Goal: Task Accomplishment & Management: Manage account settings

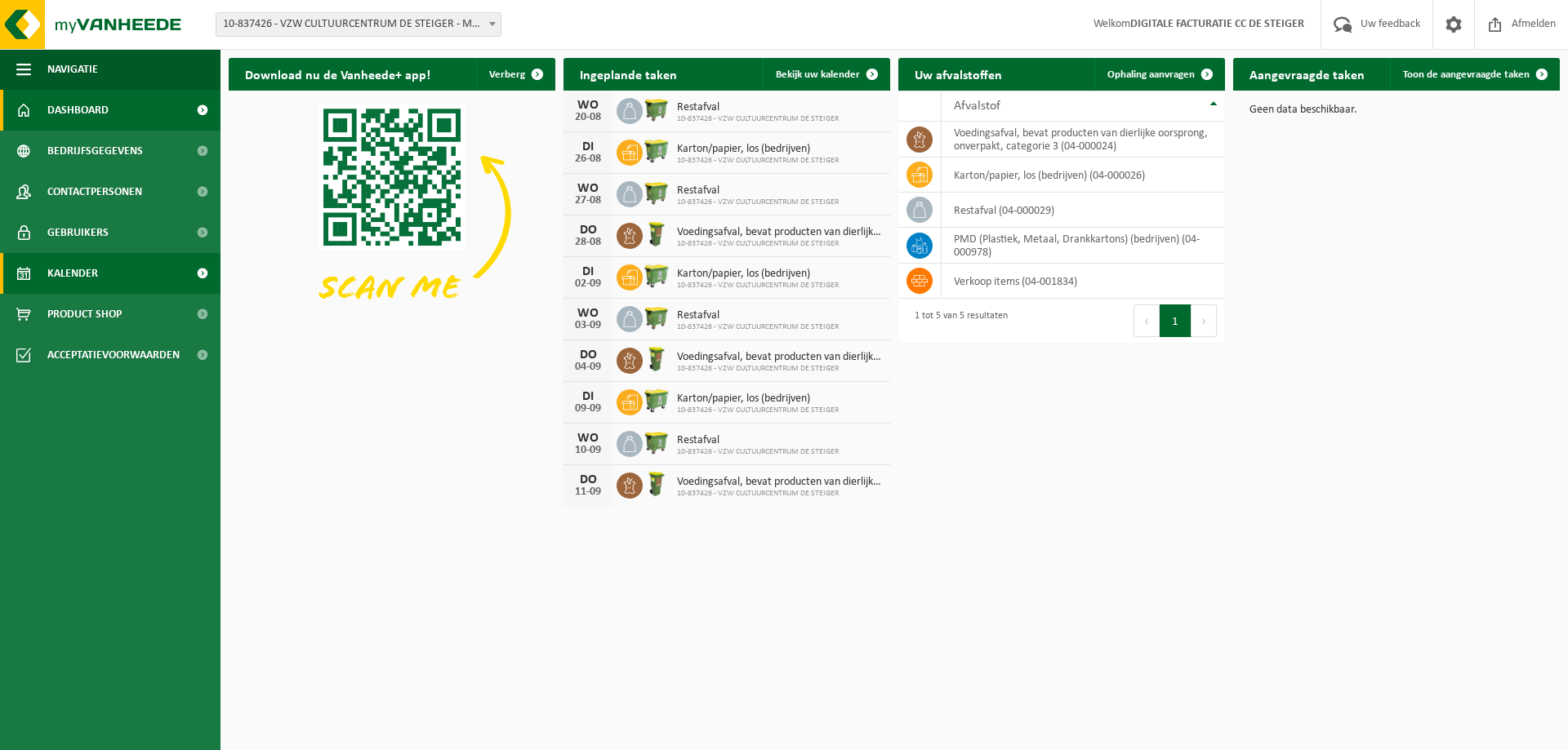
click at [99, 281] on link "Kalender" at bounding box center [110, 273] width 221 height 41
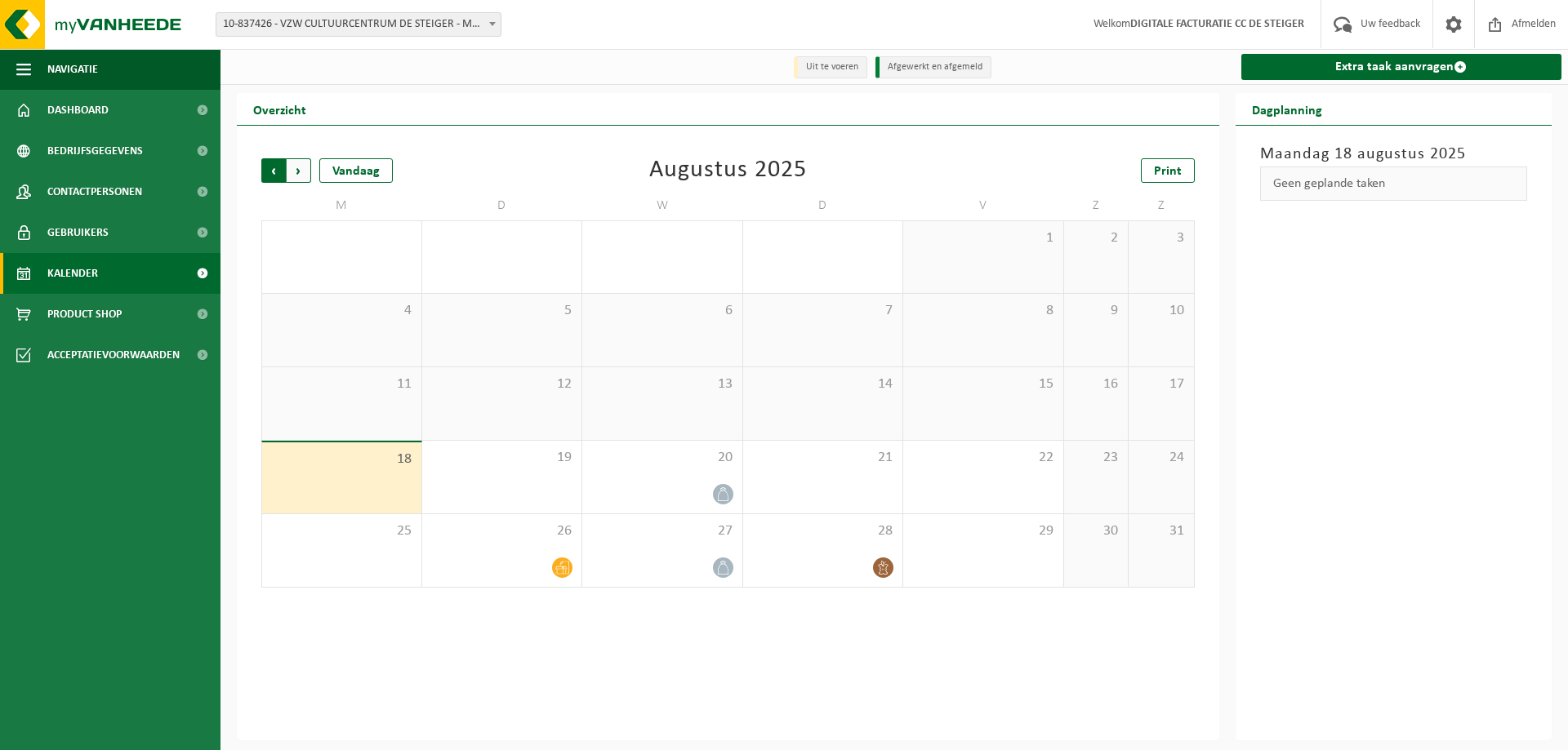
click at [301, 177] on span "Volgende" at bounding box center [299, 171] width 25 height 25
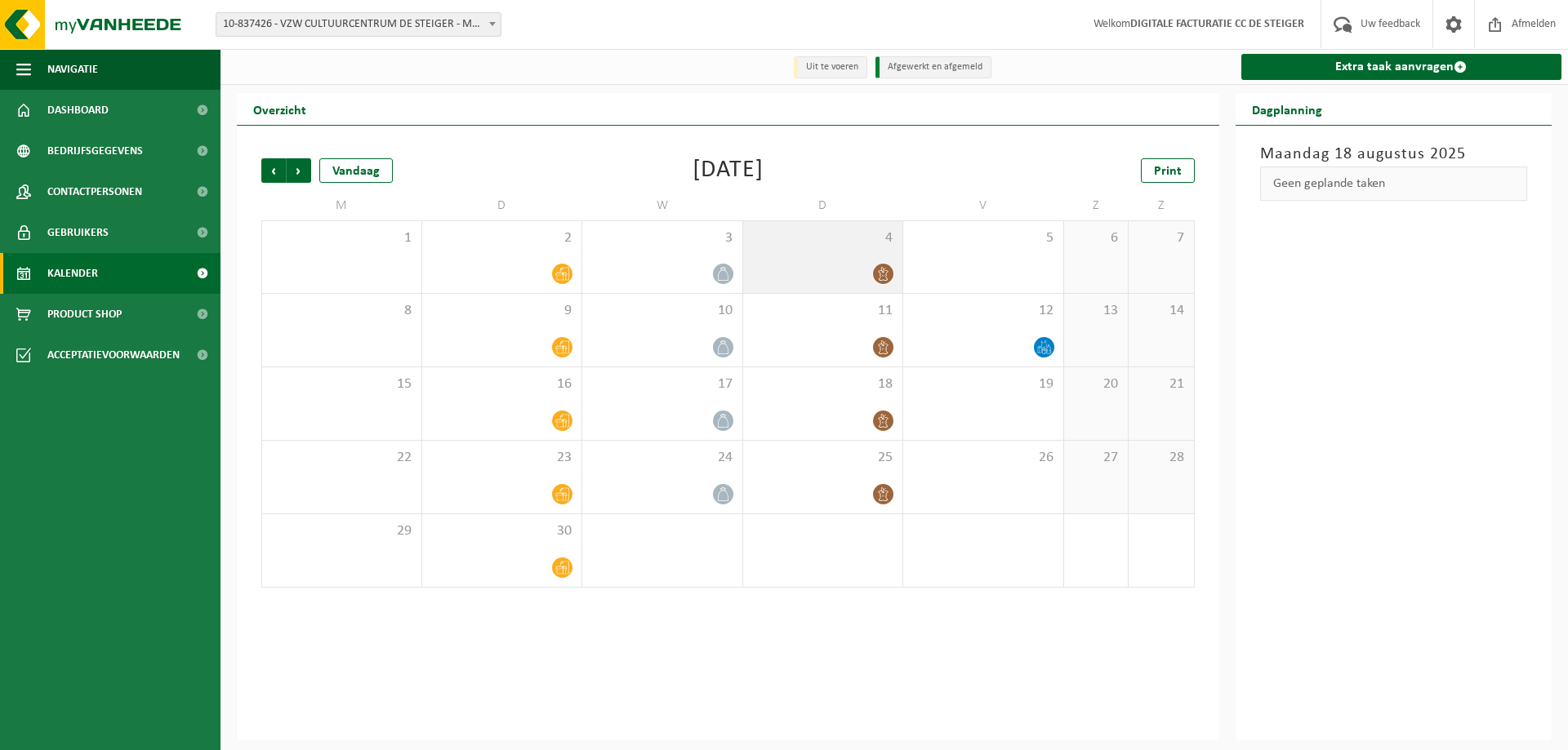
drag, startPoint x: 883, startPoint y: 268, endPoint x: 870, endPoint y: 275, distance: 14.8
click at [869, 275] on div at bounding box center [823, 274] width 144 height 22
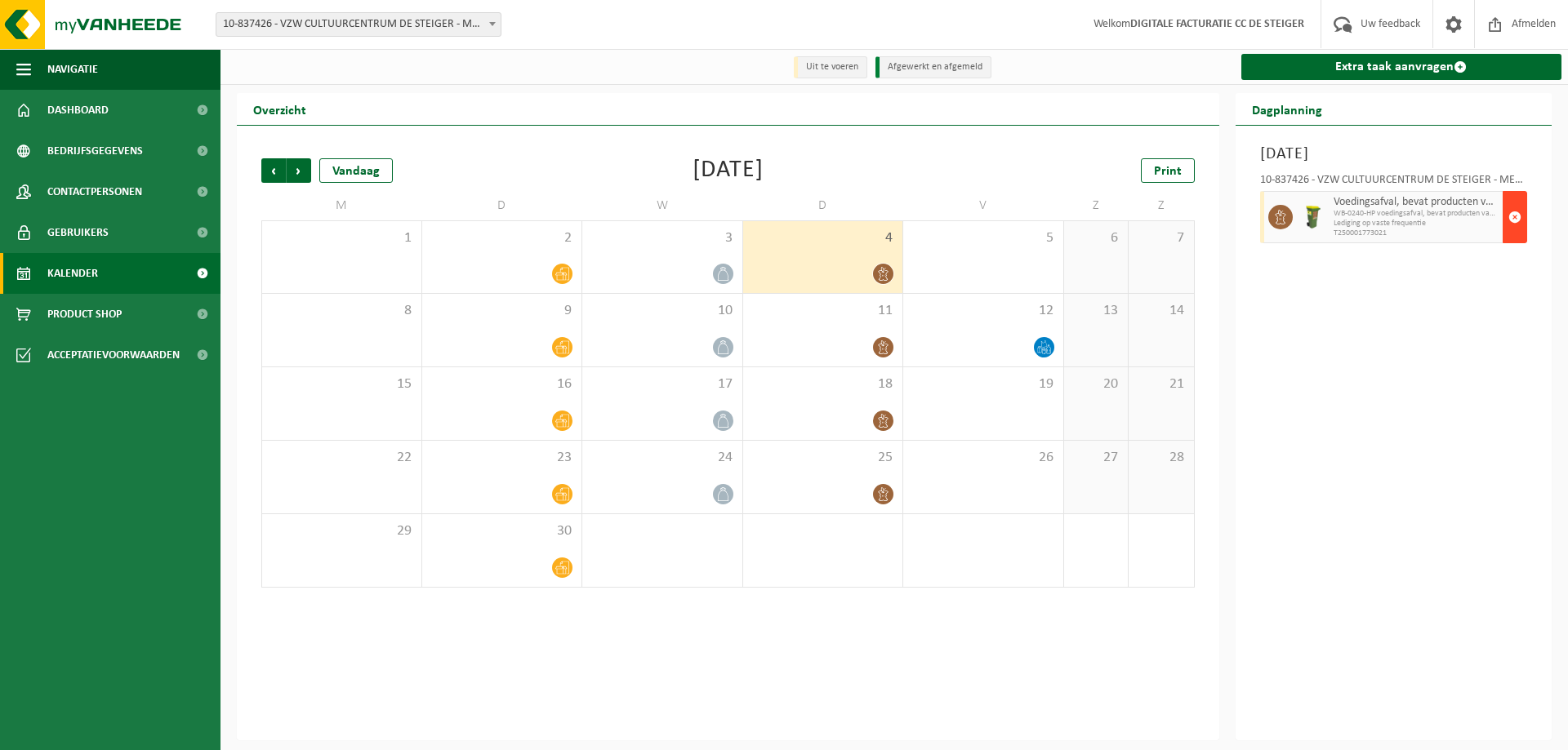
click at [1517, 218] on span "button" at bounding box center [1515, 217] width 13 height 32
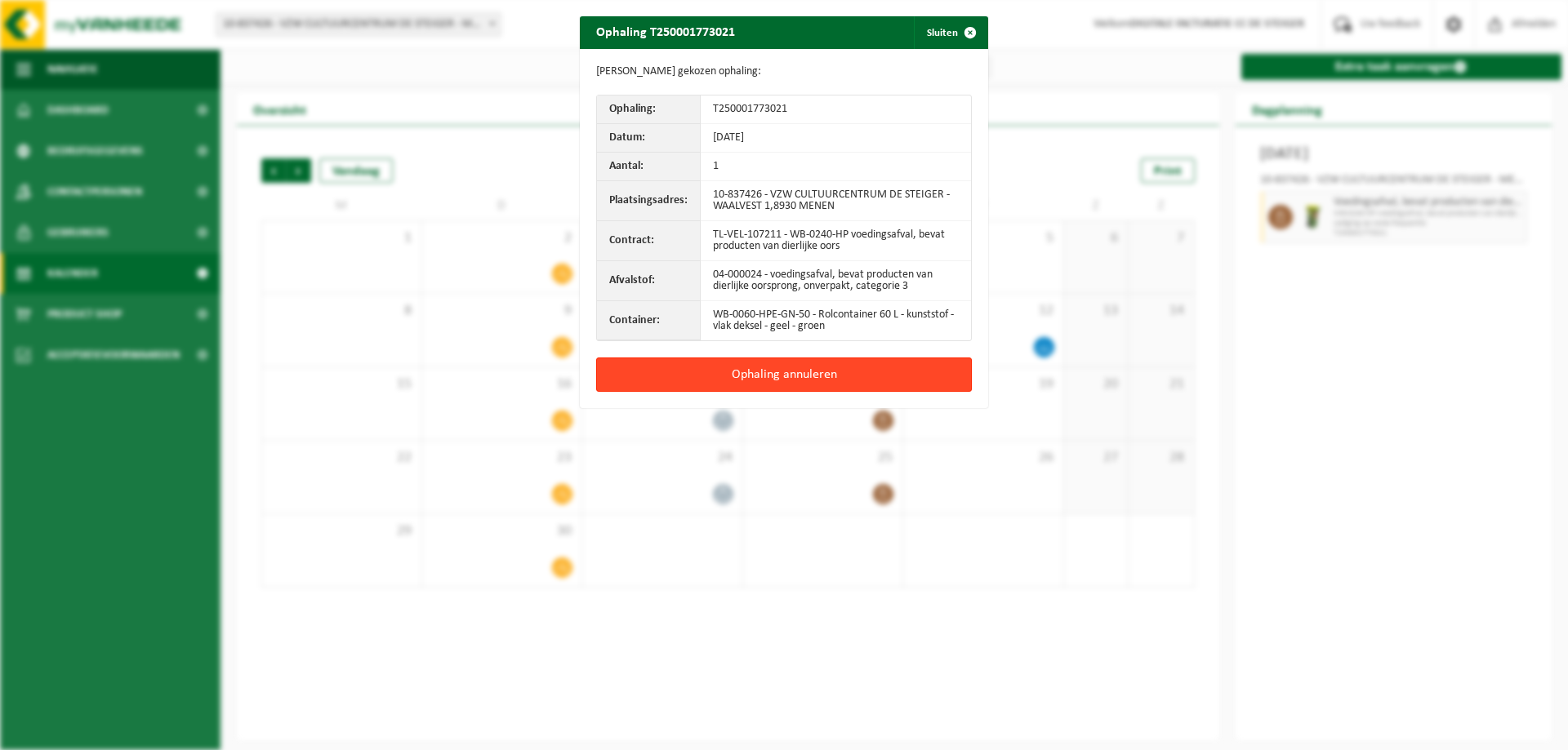
click at [761, 370] on button "Ophaling annuleren" at bounding box center [784, 374] width 376 height 34
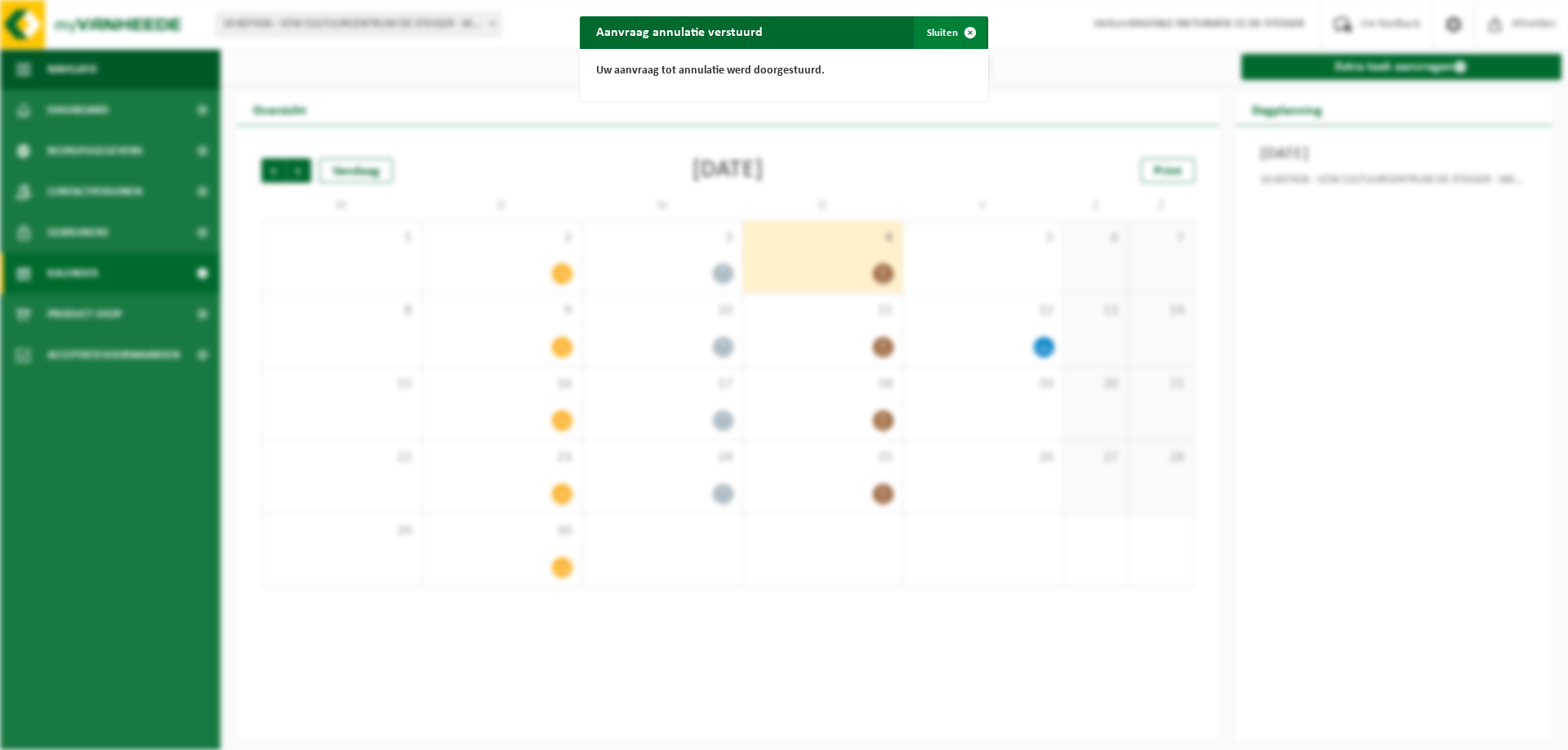
click at [944, 30] on button "Sluiten" at bounding box center [951, 32] width 73 height 32
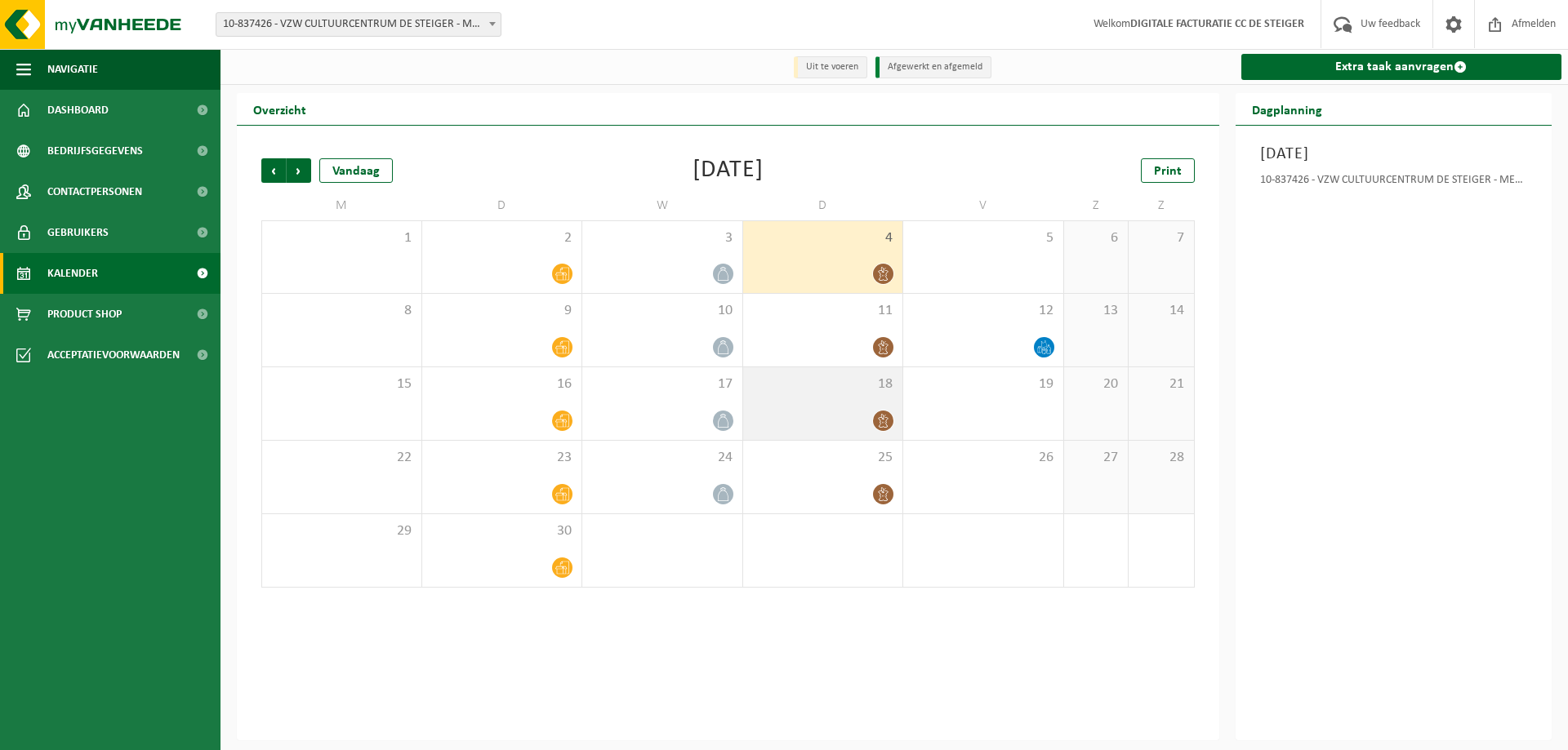
click at [856, 394] on span "18" at bounding box center [823, 385] width 144 height 18
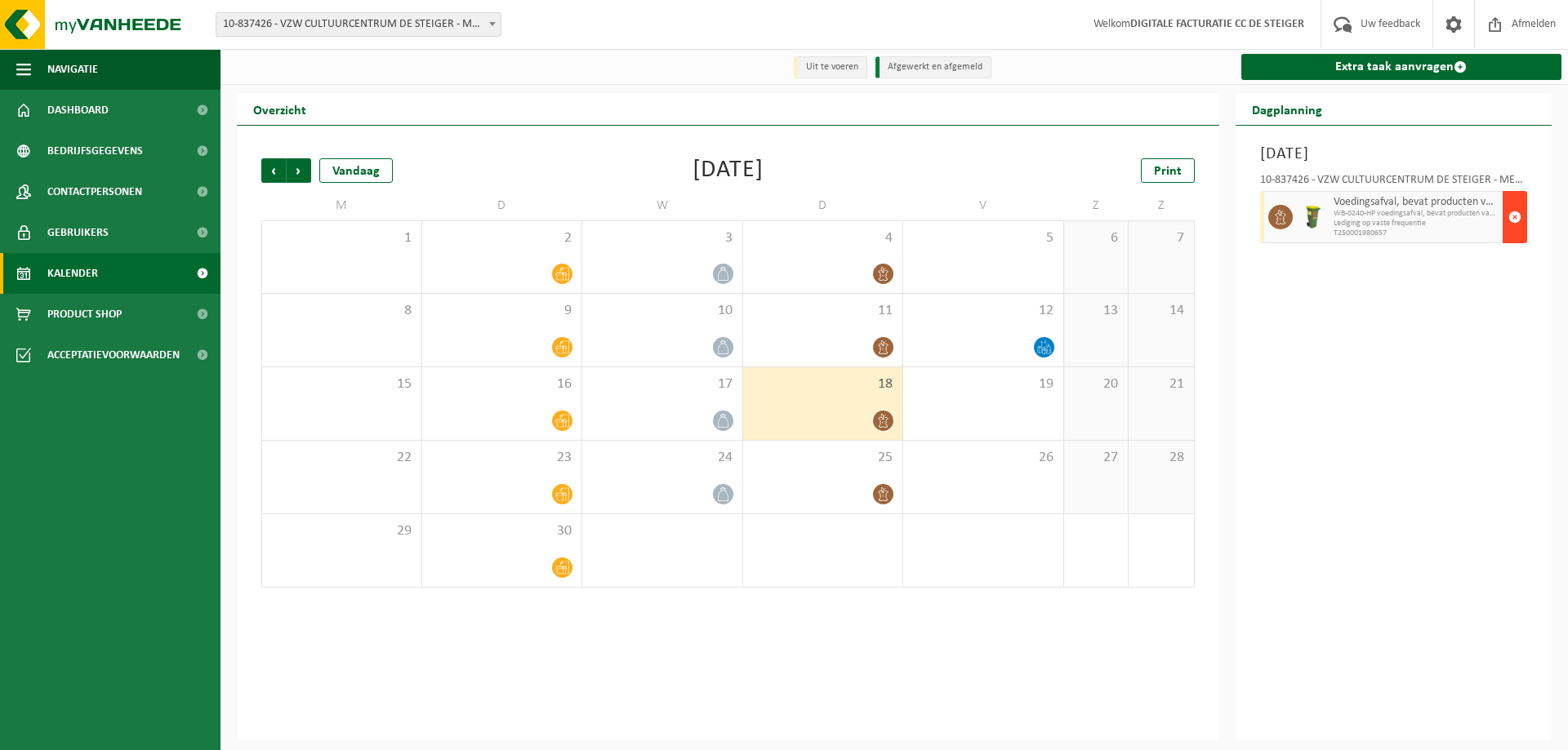
click at [1518, 218] on span "button" at bounding box center [1515, 217] width 13 height 32
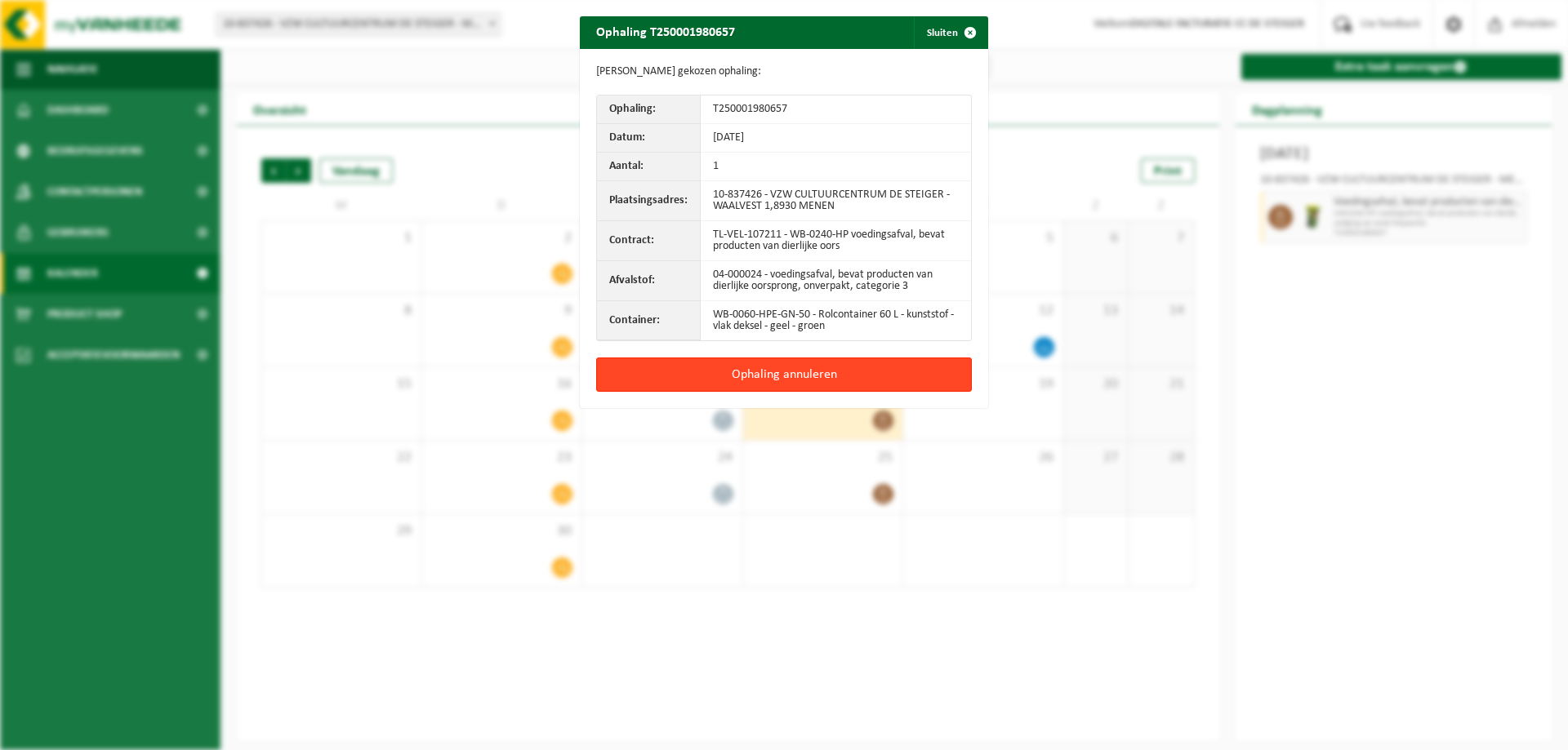
click at [826, 369] on button "Ophaling annuleren" at bounding box center [784, 374] width 376 height 34
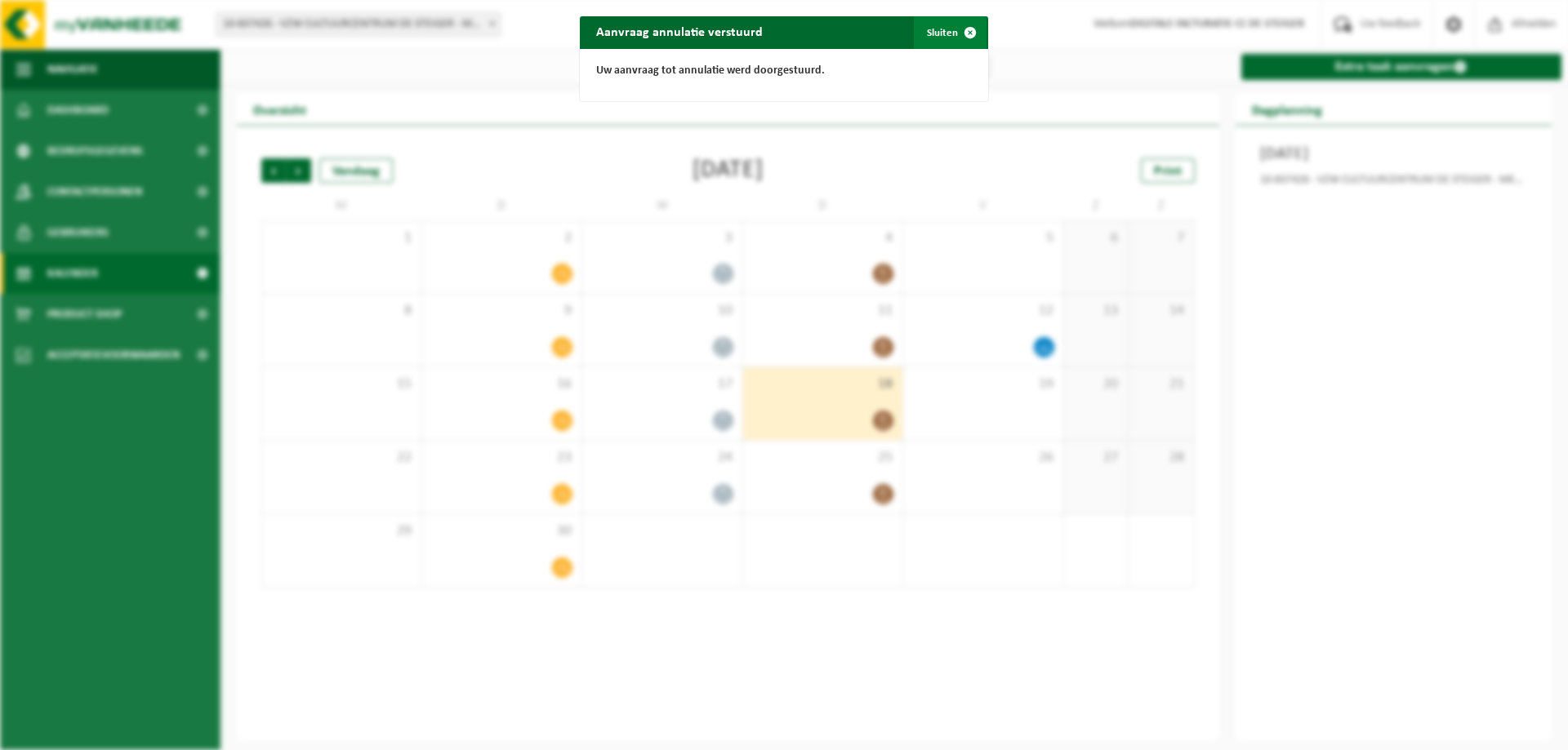
click at [942, 31] on button "Sluiten" at bounding box center [951, 32] width 73 height 32
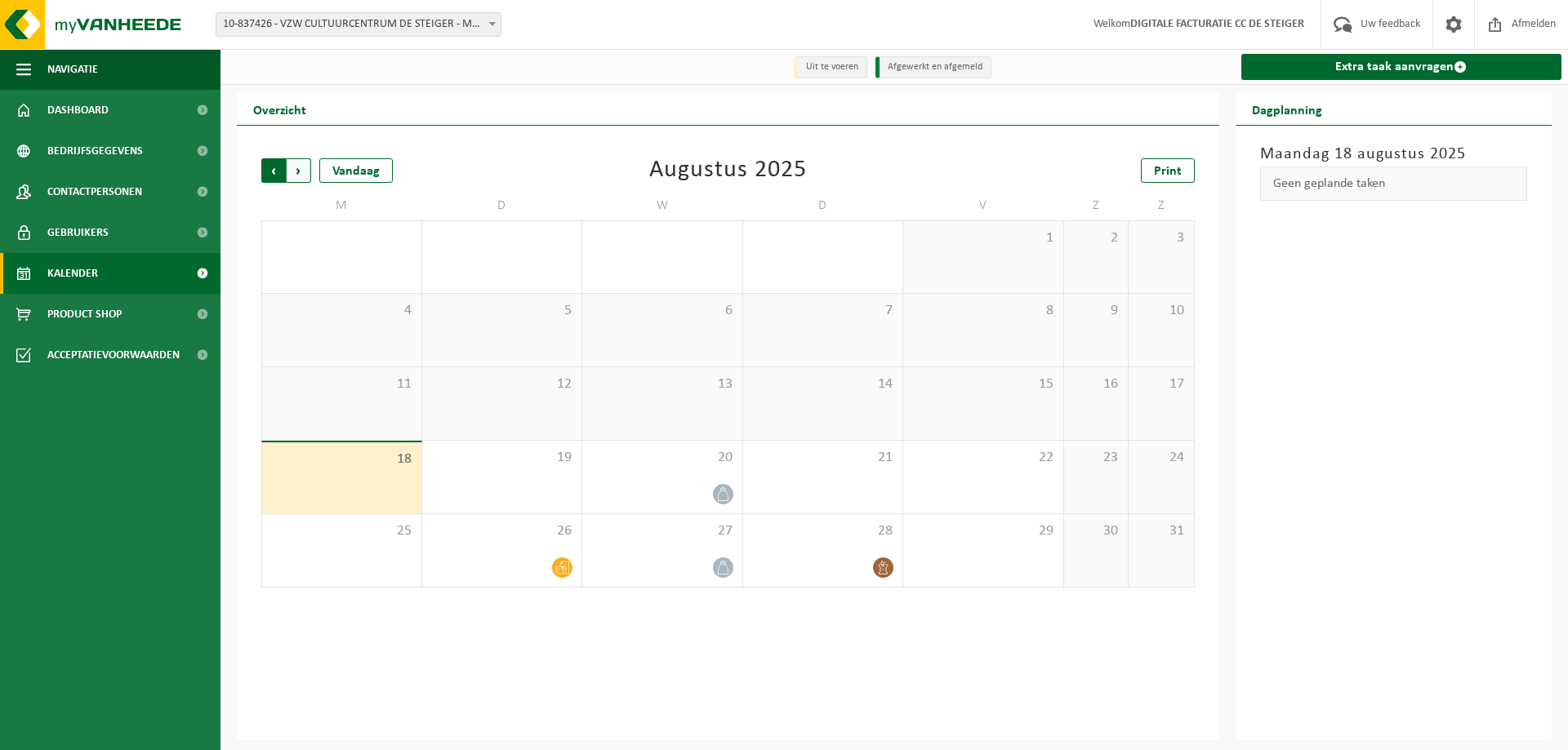
click at [295, 175] on span "Volgende" at bounding box center [299, 171] width 25 height 25
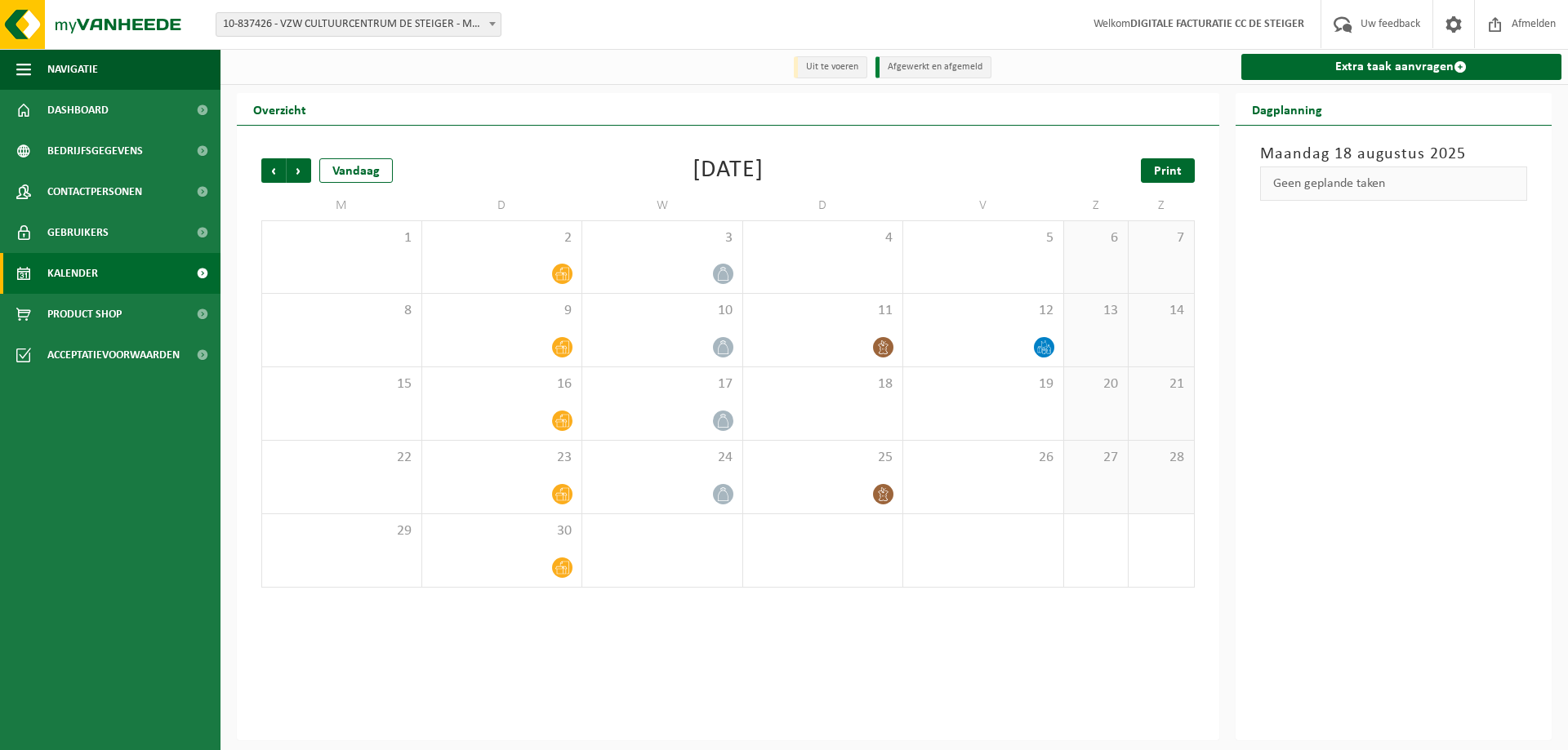
click at [1192, 166] on link "Print" at bounding box center [1168, 171] width 54 height 25
